Goal: Find specific page/section: Find specific page/section

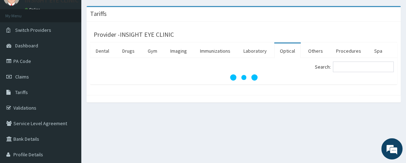
scroll to position [31, 0]
click at [374, 70] on input "Search:" at bounding box center [362, 66] width 61 height 11
click at [291, 50] on link "Optical" at bounding box center [287, 50] width 26 height 15
click at [41, 89] on link "Tariffs" at bounding box center [40, 92] width 81 height 16
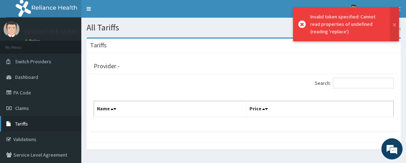
click at [28, 124] on link "Tariffs" at bounding box center [40, 124] width 81 height 16
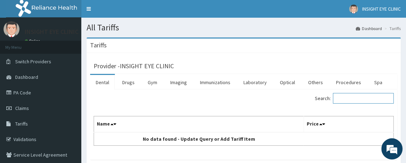
click at [358, 94] on input "Search:" at bounding box center [362, 98] width 61 height 11
type input "TEAR"
click at [291, 86] on link "Optical" at bounding box center [287, 82] width 26 height 15
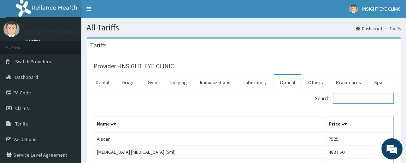
click at [342, 98] on input "Search:" at bounding box center [362, 98] width 61 height 11
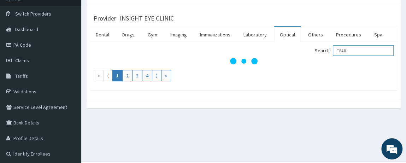
scroll to position [56, 0]
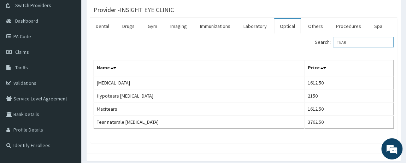
type input "TEAR"
